Goal: Transaction & Acquisition: Obtain resource

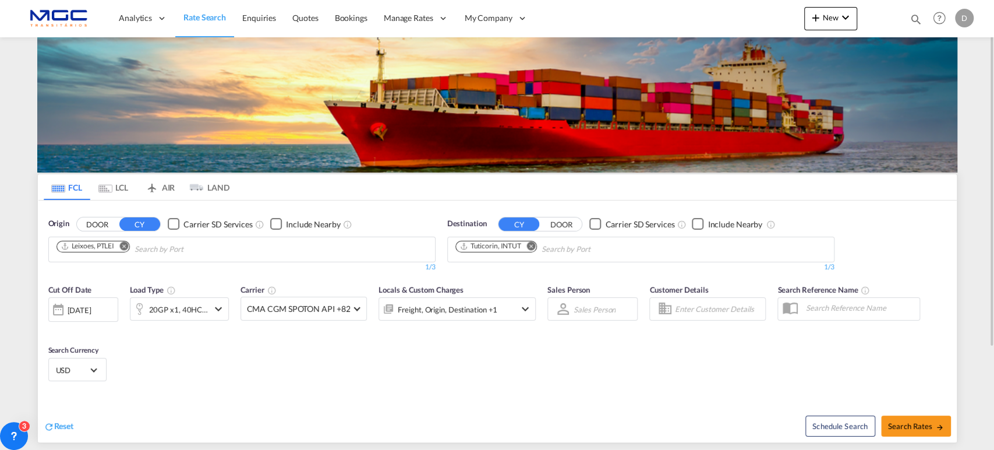
click at [534, 245] on md-icon "Remove" at bounding box center [531, 245] width 9 height 9
click at [533, 243] on input "Chips input." at bounding box center [510, 249] width 111 height 19
click at [124, 248] on md-icon "Remove" at bounding box center [123, 245] width 9 height 9
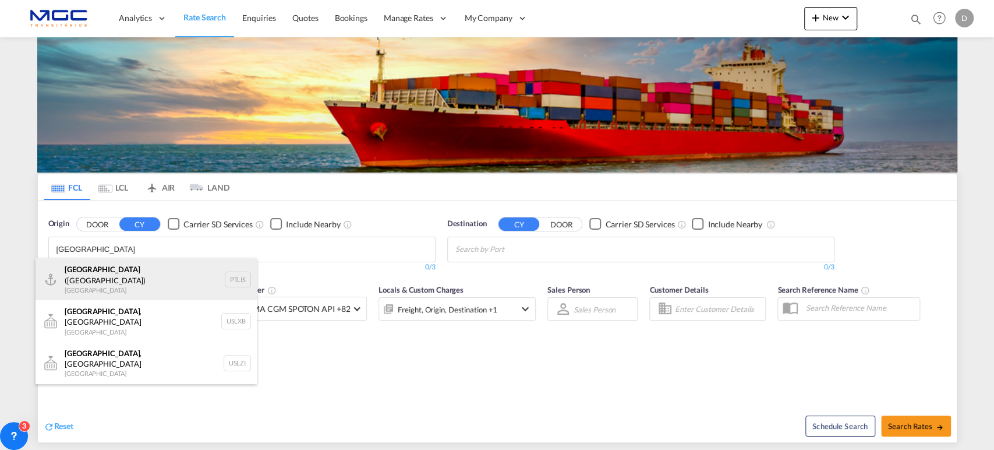
type input "[GEOGRAPHIC_DATA]"
click at [168, 280] on div "[GEOGRAPHIC_DATA] ([GEOGRAPHIC_DATA]) [GEOGRAPHIC_DATA] PTLIS" at bounding box center [146, 279] width 221 height 42
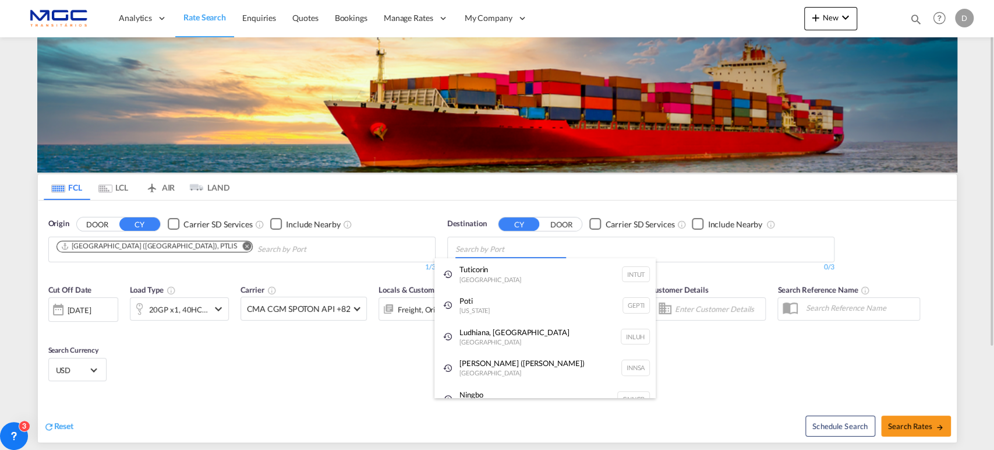
click at [506, 244] on body "Analytics Reports Dashboard Rate Search Enquiries Quotes Bookings" at bounding box center [497, 225] width 994 height 450
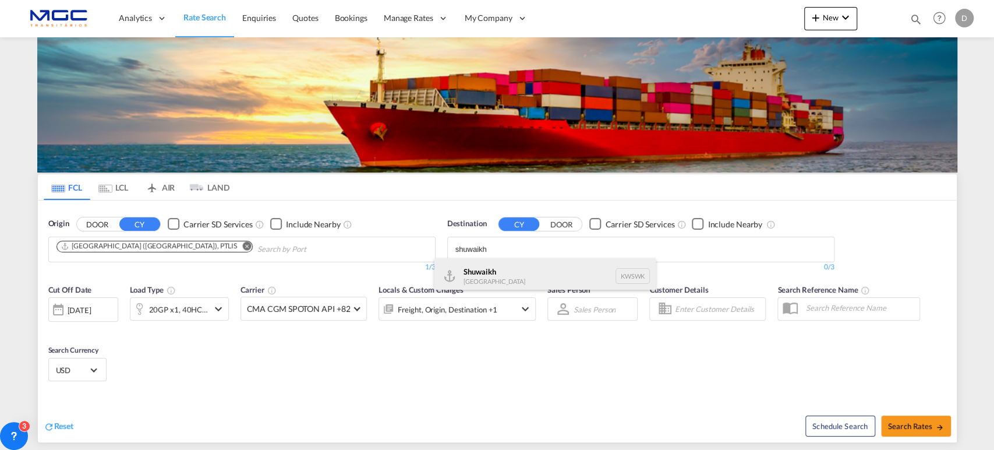
type input "shuwaikh"
click at [537, 277] on div "Shuwaikh [GEOGRAPHIC_DATA] KWSWK" at bounding box center [545, 275] width 221 height 35
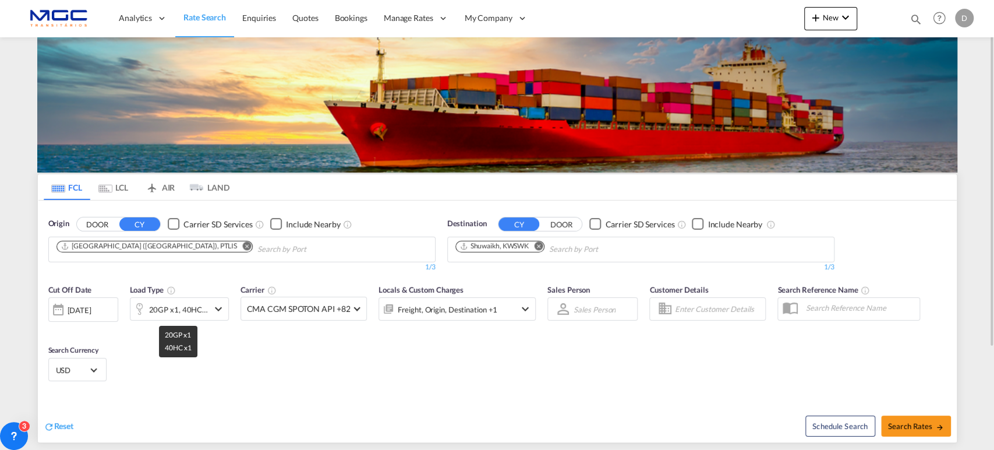
click at [196, 311] on div "20GP x1, 40HC x1" at bounding box center [178, 309] width 59 height 16
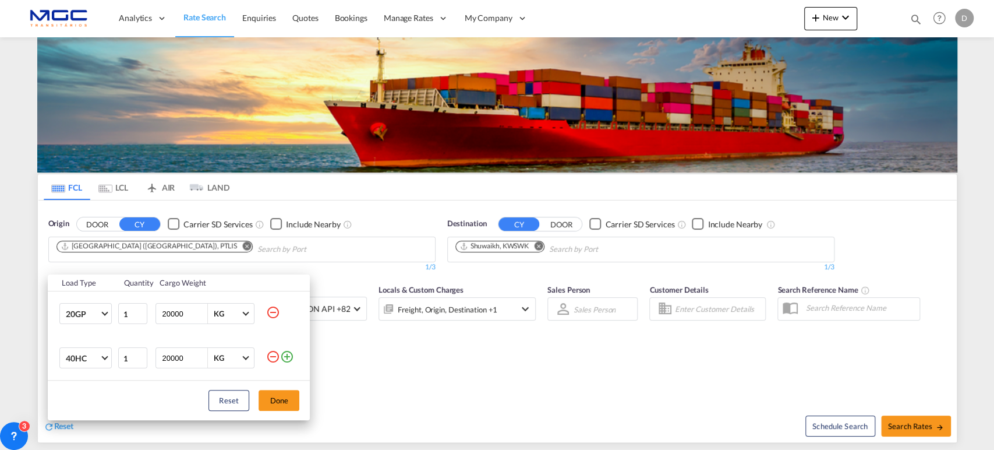
click at [274, 358] on md-icon "icon-minus-circle-outline" at bounding box center [273, 356] width 14 height 14
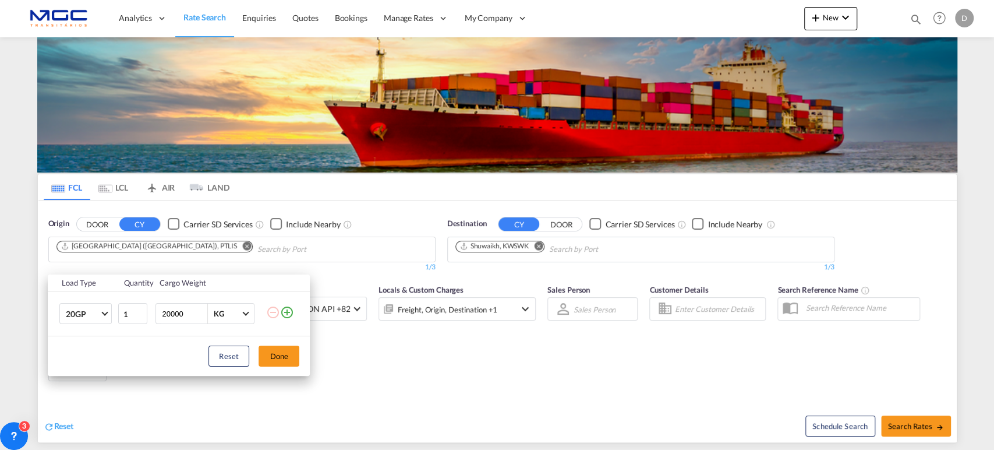
click at [274, 358] on button "Done" at bounding box center [279, 355] width 41 height 21
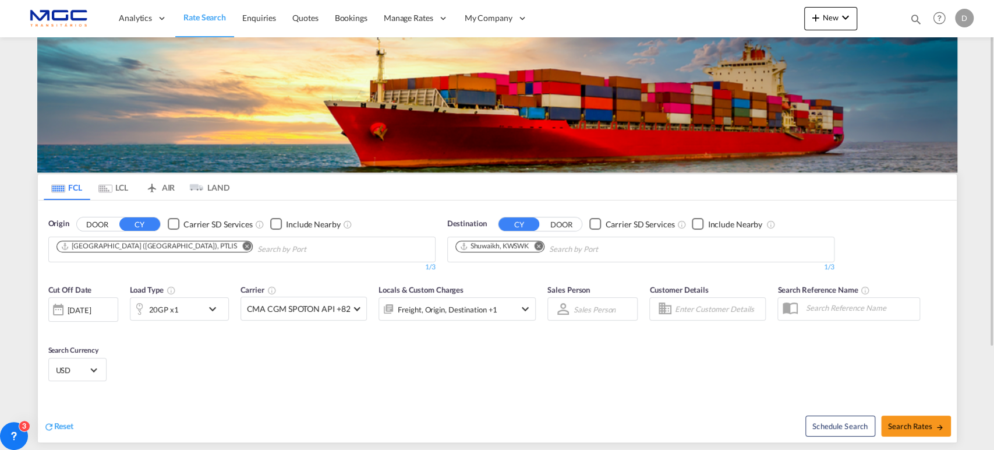
click at [103, 367] on div "USD د.إ AED [GEOGRAPHIC_DATA] Dirham Af AFN Afghan afghani Lek ALL [GEOGRAPHIC_…" at bounding box center [77, 369] width 58 height 23
click at [87, 367] on span "USD" at bounding box center [72, 370] width 33 height 10
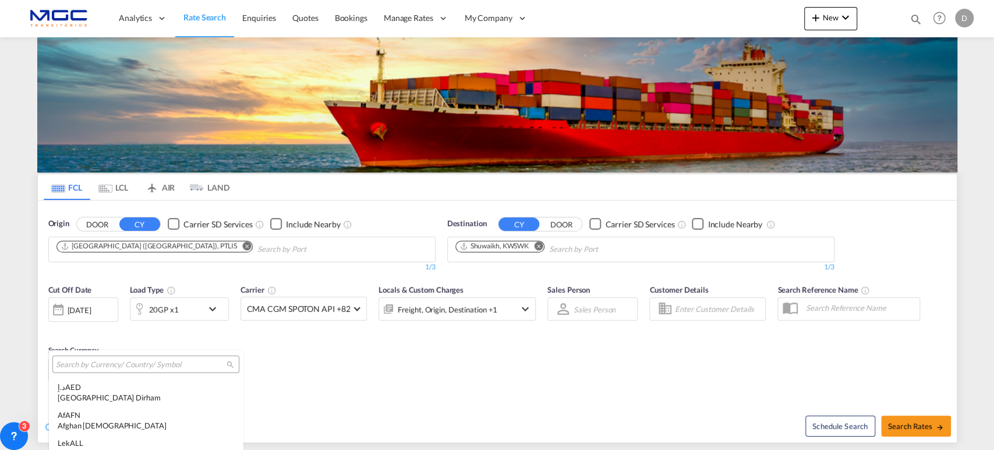
scroll to position [4082, 0]
click at [80, 361] on input "search" at bounding box center [141, 364] width 171 height 10
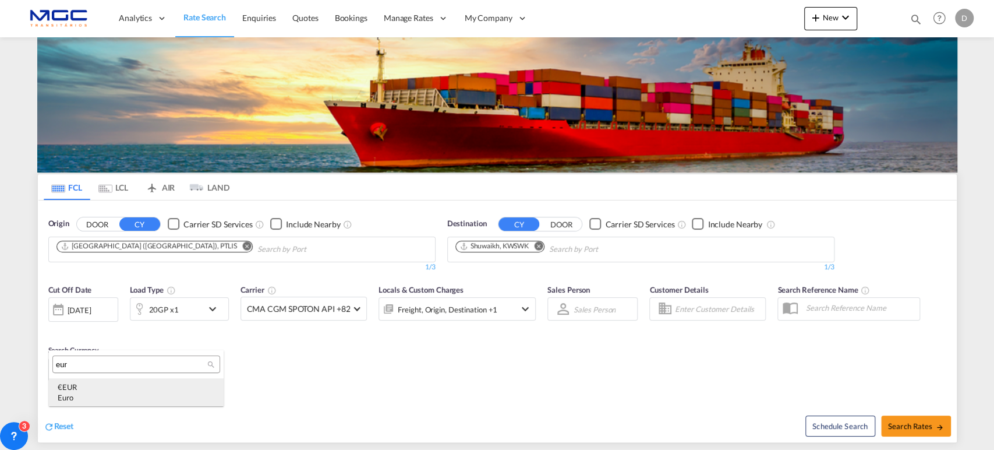
type input "eur"
click at [116, 384] on div "€ EUR Euro" at bounding box center [136, 392] width 157 height 21
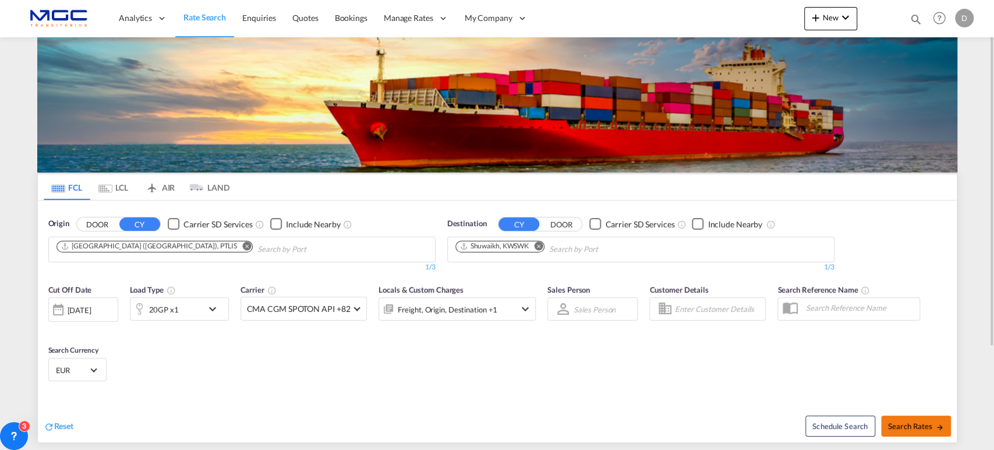
click at [919, 425] on span "Search Rates" at bounding box center [916, 425] width 56 height 9
type input "PTLIS to KWSWK / [DATE]"
